Goal: Task Accomplishment & Management: Manage account settings

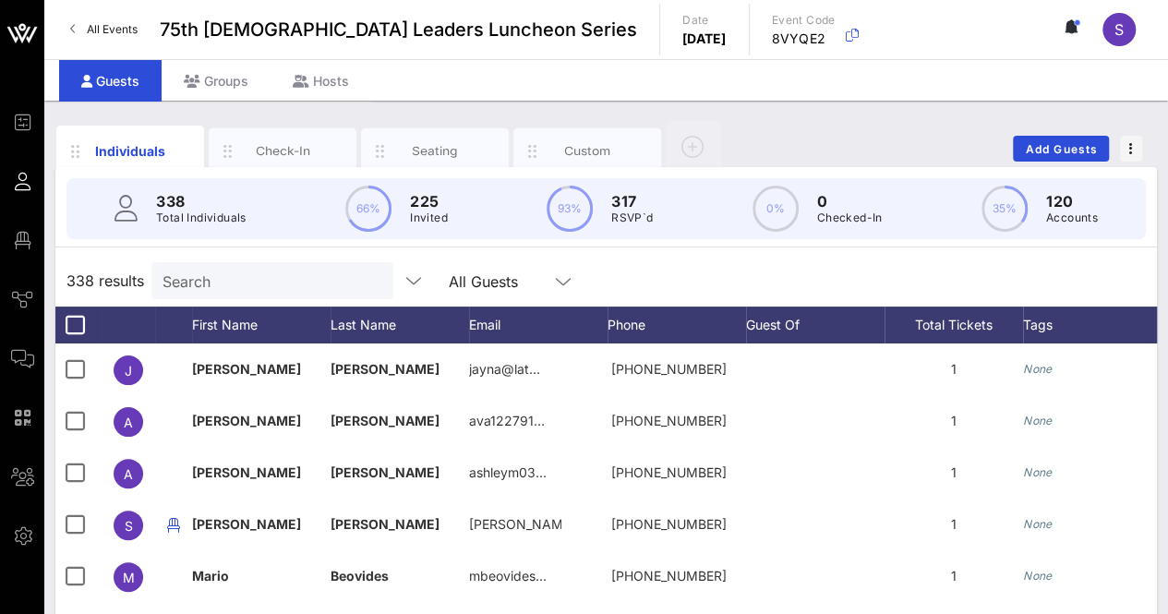
click at [210, 270] on input "Search" at bounding box center [270, 281] width 216 height 24
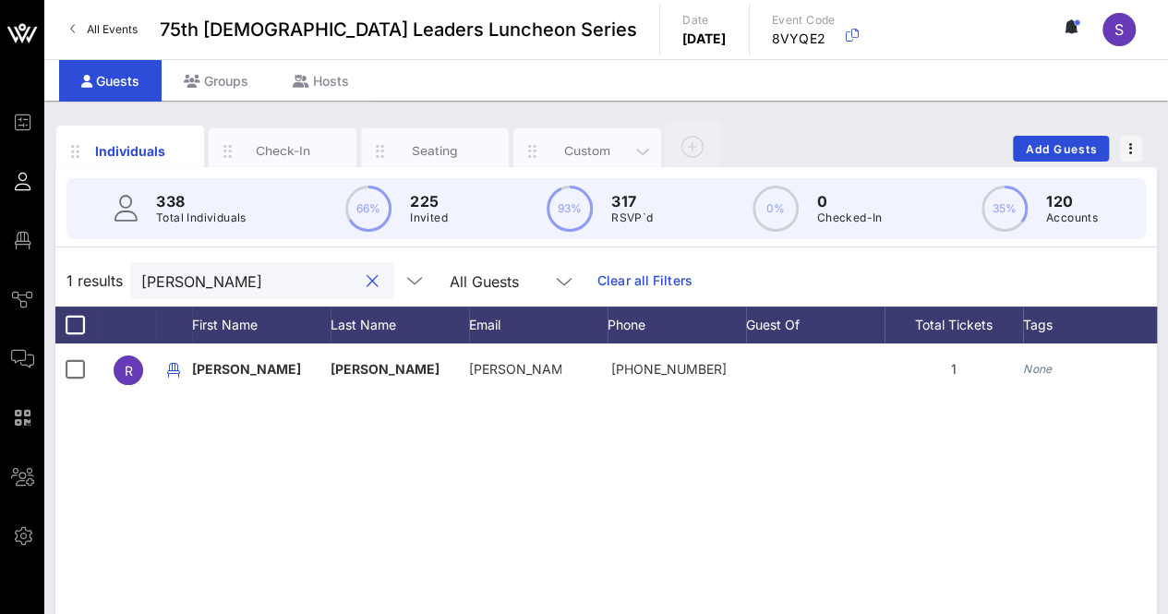
click at [595, 151] on div "Custom" at bounding box center [588, 151] width 82 height 18
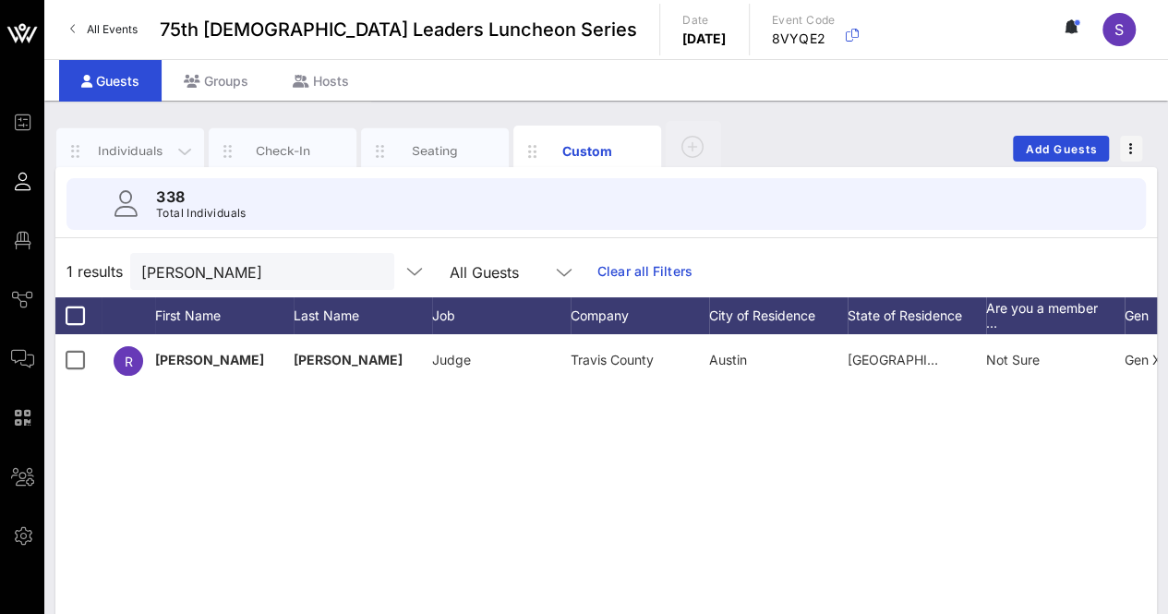
click at [140, 142] on div "Individuals" at bounding box center [131, 151] width 82 height 18
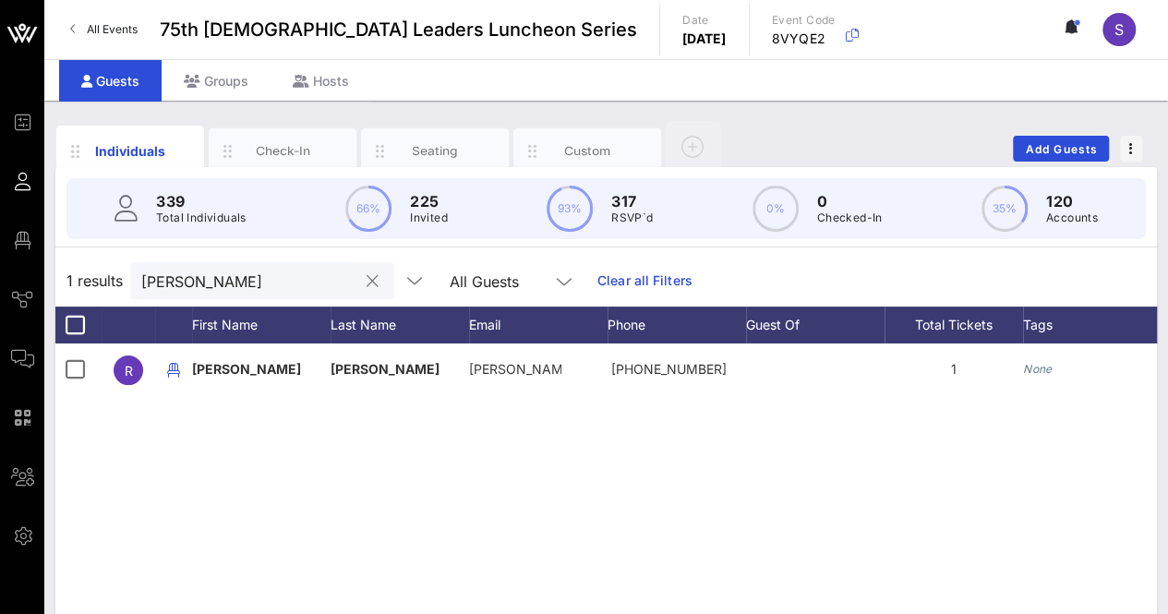
click at [218, 278] on input "[PERSON_NAME]" at bounding box center [249, 281] width 216 height 24
type input "josefin"
click at [587, 143] on div "Custom" at bounding box center [588, 151] width 82 height 18
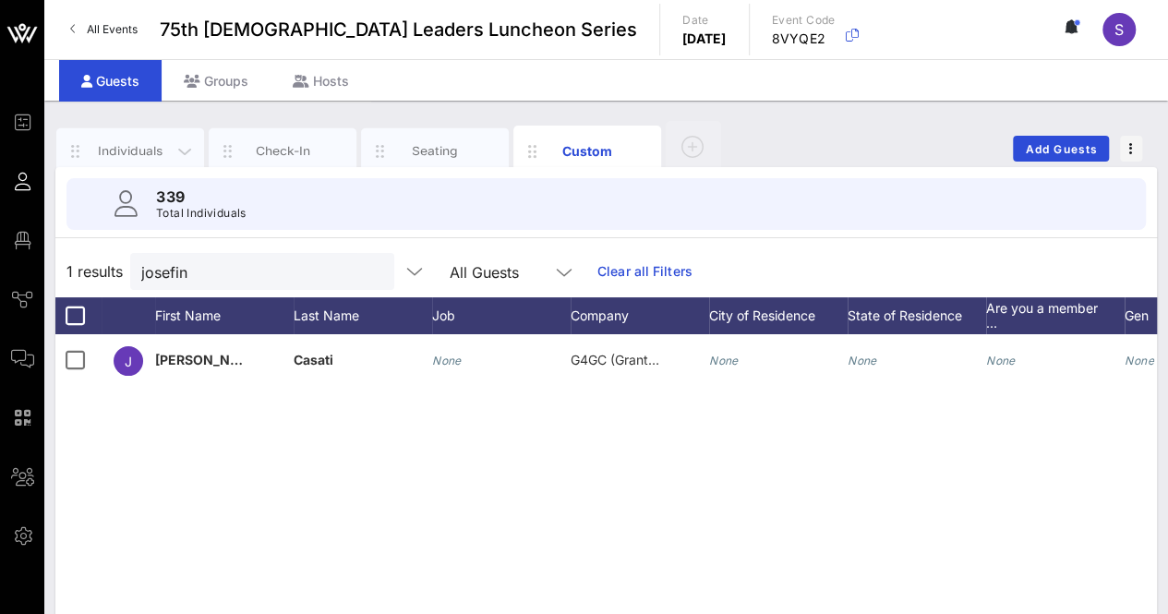
click at [126, 146] on div "Individuals" at bounding box center [131, 151] width 82 height 18
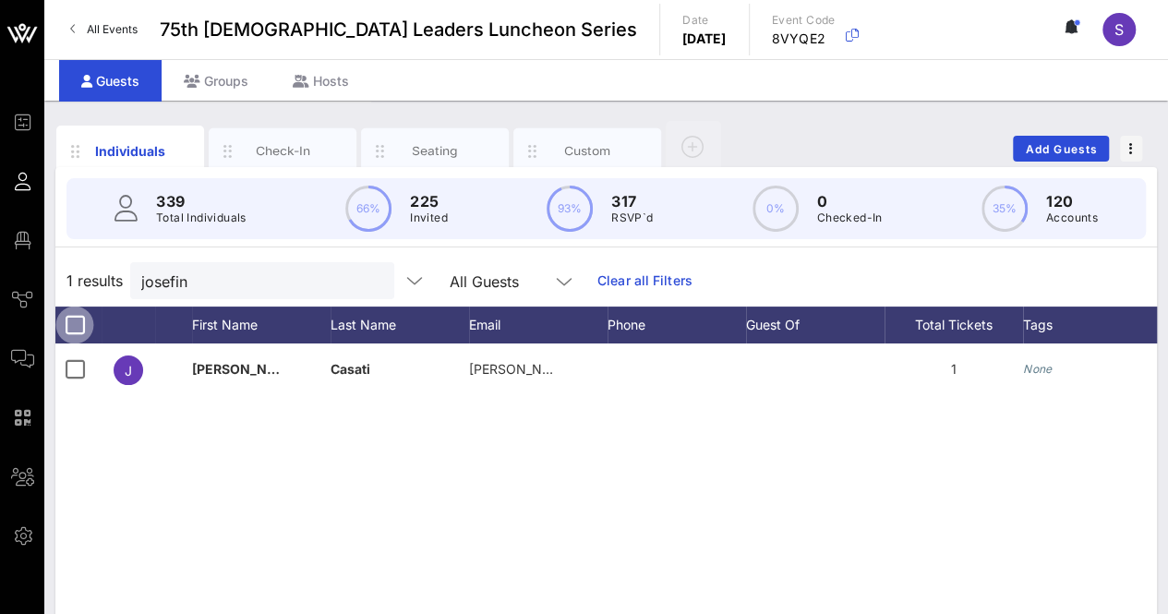
click at [72, 329] on div at bounding box center [74, 324] width 31 height 31
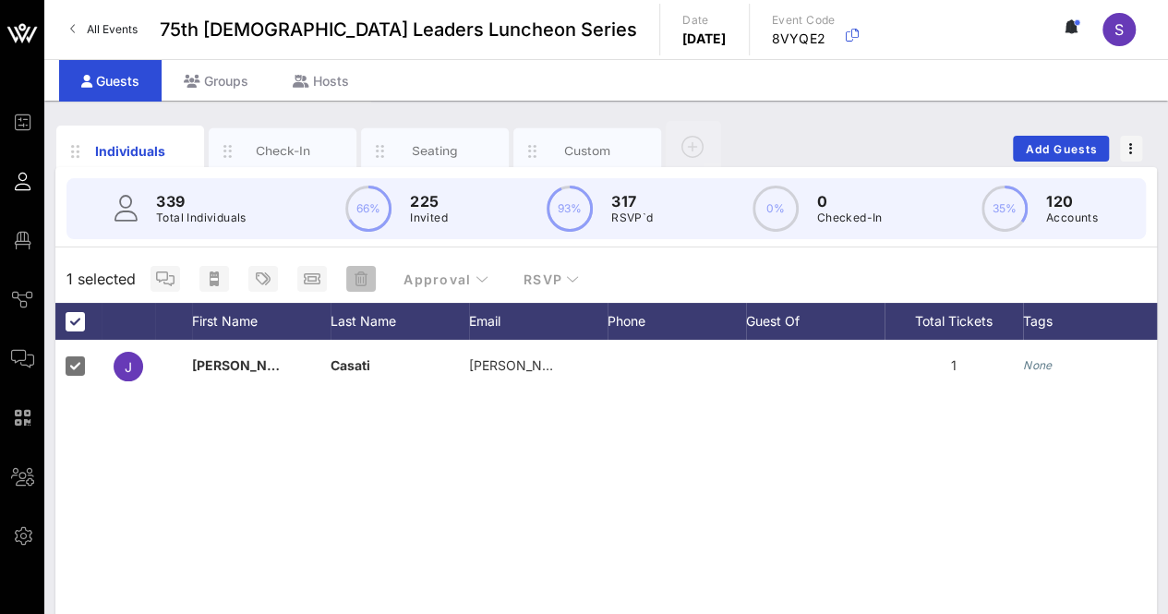
click at [355, 271] on icon "button" at bounding box center [361, 278] width 13 height 15
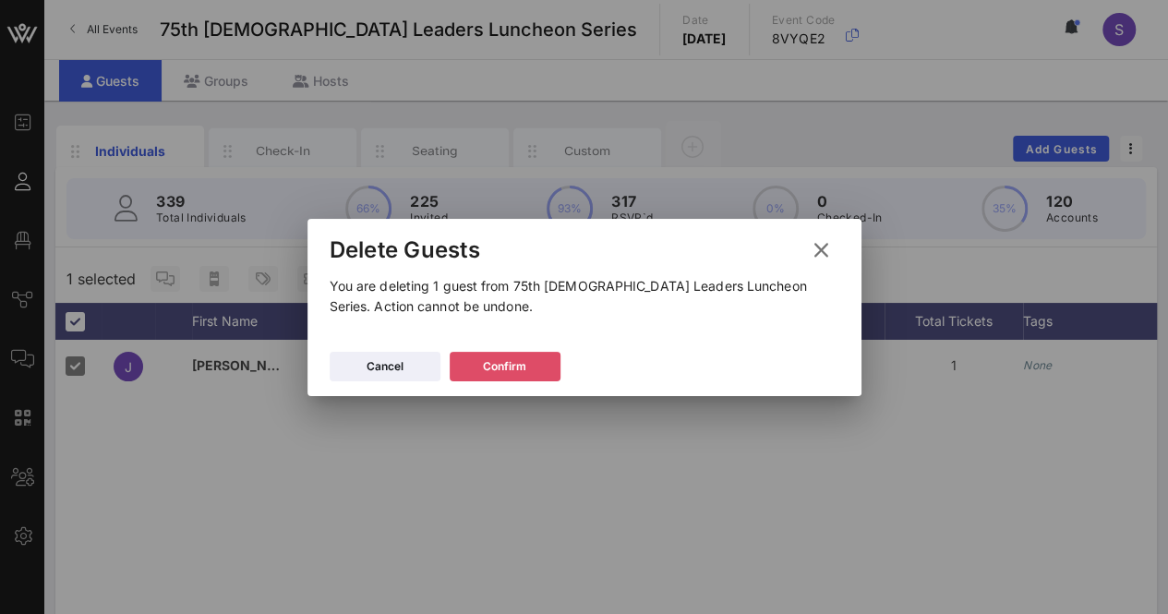
click at [499, 371] on div "Confirm" at bounding box center [504, 366] width 43 height 18
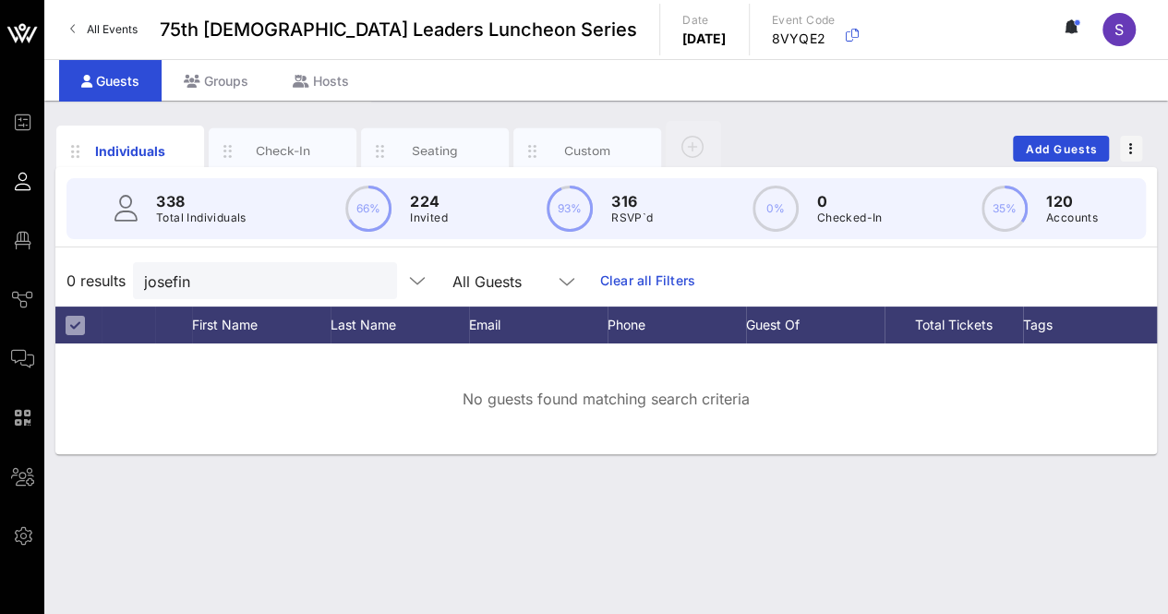
drag, startPoint x: 359, startPoint y: 278, endPoint x: 686, endPoint y: 297, distance: 327.4
click at [369, 278] on button "clear icon" at bounding box center [375, 281] width 12 height 18
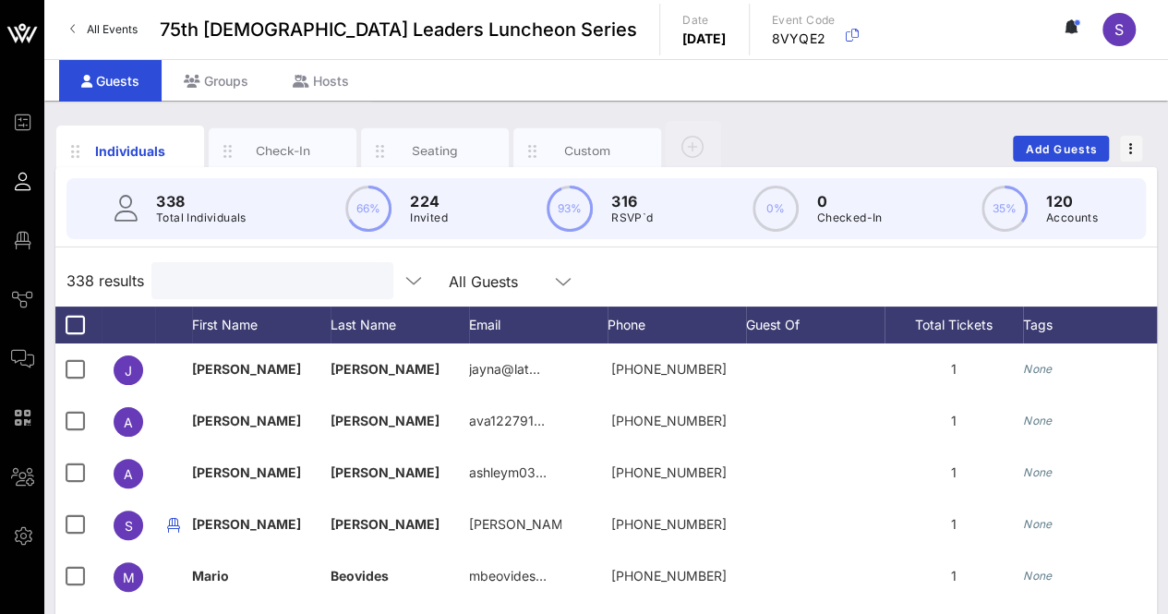
click at [692, 274] on div "338 results All Guests" at bounding box center [605, 281] width 1101 height 52
